Goal: Task Accomplishment & Management: Manage account settings

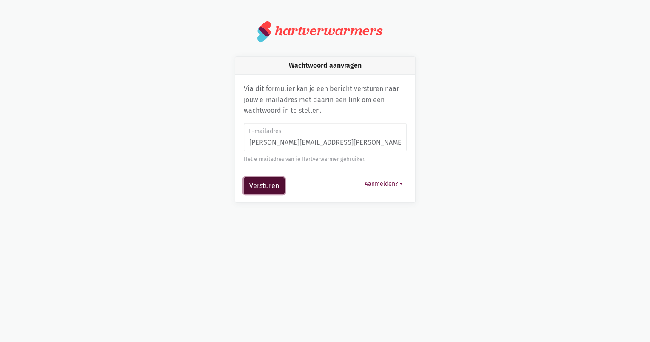
click at [272, 188] on button "Versturen" at bounding box center [264, 185] width 41 height 17
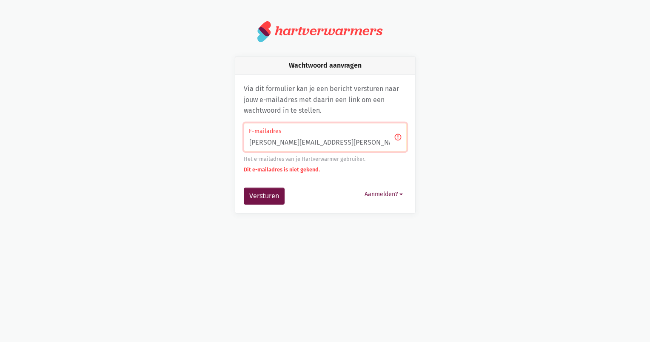
drag, startPoint x: 307, startPoint y: 142, endPoint x: 319, endPoint y: 143, distance: 12.8
click at [307, 143] on input "[PERSON_NAME][EMAIL_ADDRESS][PERSON_NAME][DOMAIN_NAME]" at bounding box center [325, 137] width 163 height 29
type input "julie.cuypers@asresidenties.be"
click at [274, 197] on button "Versturen" at bounding box center [264, 196] width 41 height 17
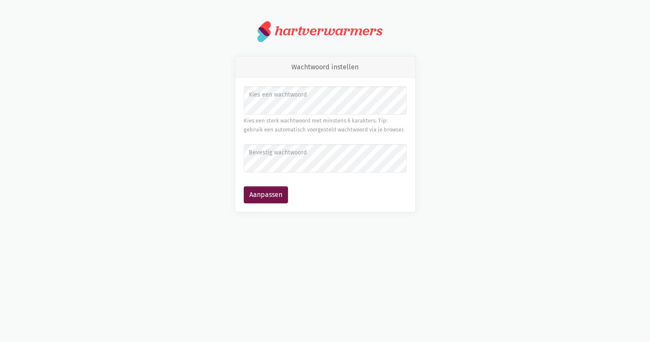
click at [316, 151] on label "Bevestig wachtwoord" at bounding box center [325, 152] width 152 height 9
click at [269, 199] on button "Aanpassen" at bounding box center [266, 194] width 44 height 17
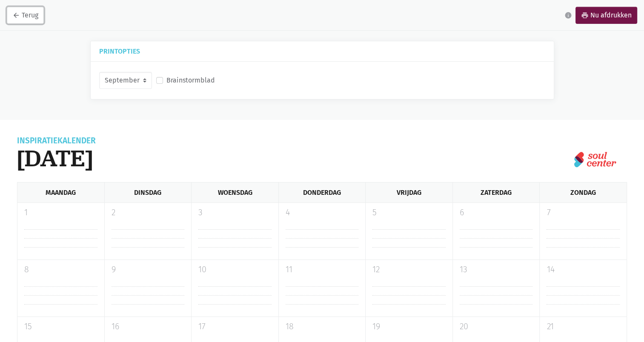
click at [26, 18] on link "arrow_back Terug" at bounding box center [25, 15] width 37 height 17
